Goal: Entertainment & Leisure: Consume media (video, audio)

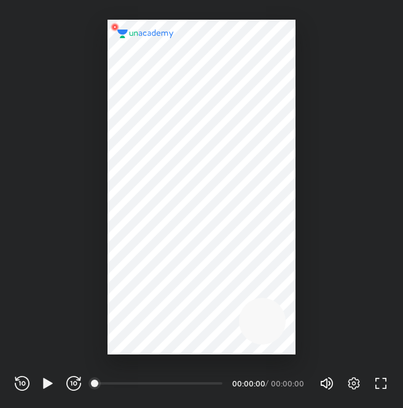
scroll to position [408, 403]
click at [44, 385] on icon "button" at bounding box center [47, 383] width 9 height 10
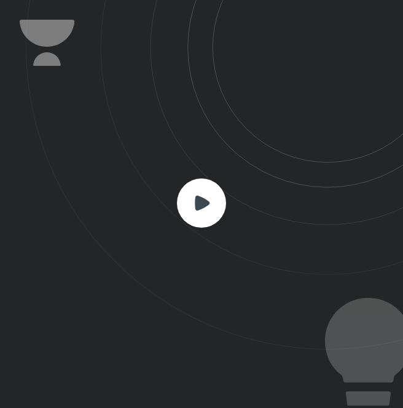
click at [192, 216] on rect at bounding box center [201, 202] width 49 height 49
click at [202, 231] on icon at bounding box center [215, 174] width 378 height 349
click at [202, 225] on rect at bounding box center [201, 202] width 49 height 49
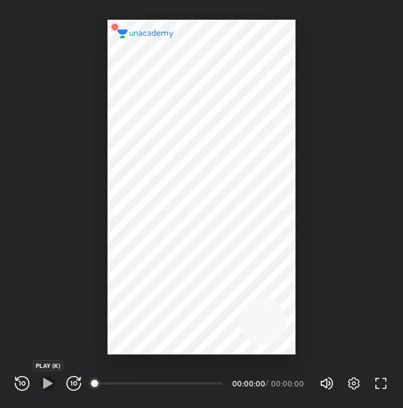
click at [52, 385] on icon "button" at bounding box center [48, 383] width 15 height 15
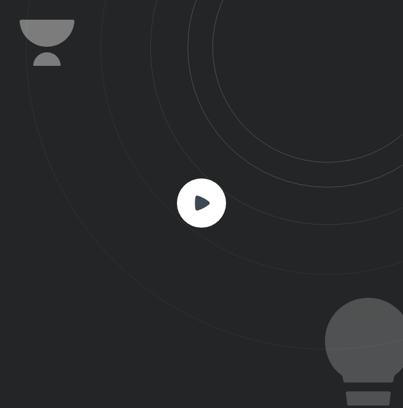
click at [195, 216] on rect at bounding box center [201, 202] width 49 height 49
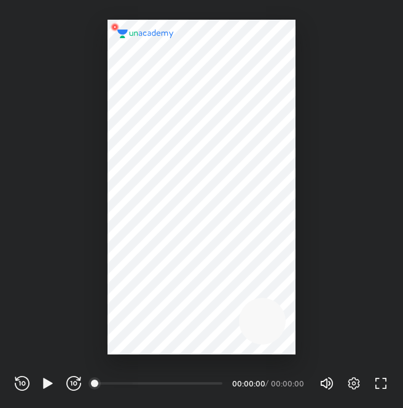
click at [133, 382] on div "00:00" at bounding box center [159, 383] width 127 height 12
drag, startPoint x: 128, startPoint y: 382, endPoint x: 119, endPoint y: 382, distance: 8.6
click at [123, 382] on div "00:00" at bounding box center [159, 383] width 127 height 12
drag, startPoint x: 104, startPoint y: 382, endPoint x: 132, endPoint y: 385, distance: 27.8
click at [132, 385] on div "00:00" at bounding box center [159, 383] width 127 height 12
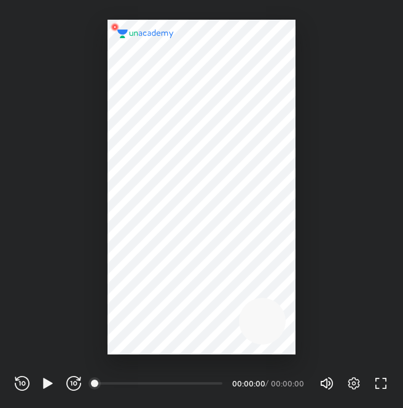
click at [373, 376] on div "Settings FULL SCREEN (F)" at bounding box center [362, 383] width 54 height 15
drag, startPoint x: 373, startPoint y: 379, endPoint x: 390, endPoint y: 382, distance: 17.4
click at [390, 382] on div "REWIND (J) PLAY (K) FORWARD (L) 00:00 00:00:00 / 00:00:00 Volume (M) 100% Setti…" at bounding box center [201, 380] width 403 height 53
click at [386, 383] on icon "button" at bounding box center [381, 383] width 15 height 15
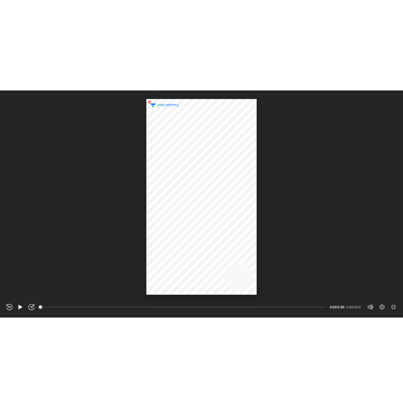
scroll to position [531, 945]
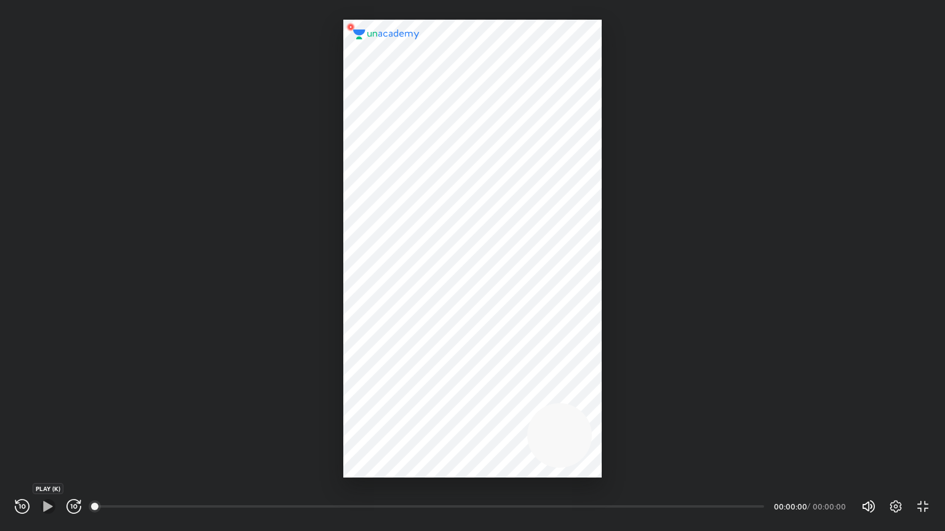
click at [48, 407] on icon "button" at bounding box center [48, 506] width 15 height 15
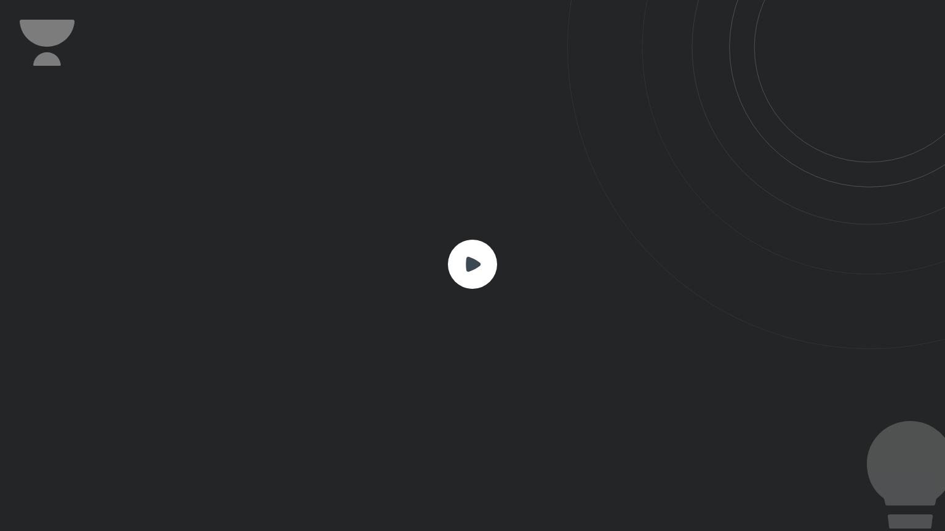
click at [403, 277] on rect at bounding box center [472, 264] width 49 height 49
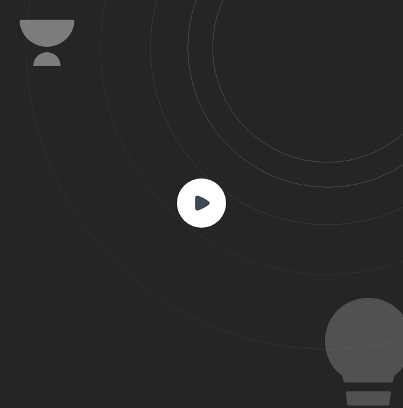
scroll to position [408, 403]
